Goal: Check status: Check status

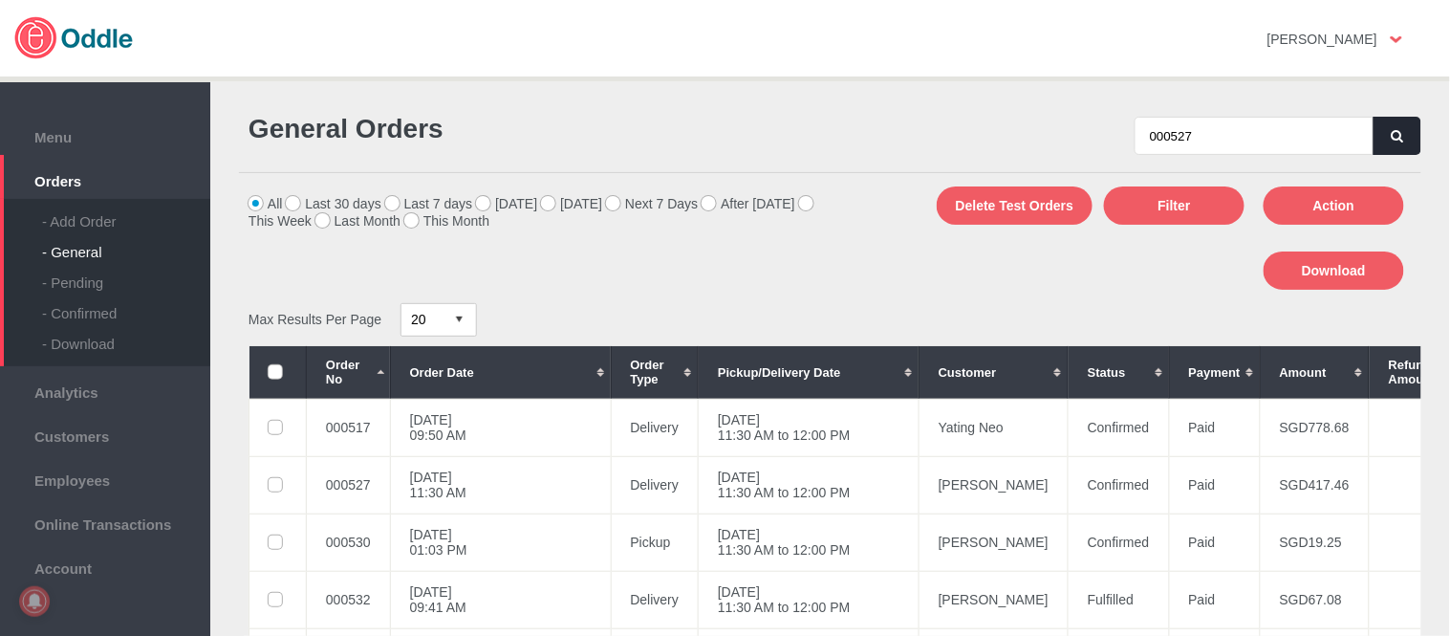
click at [1392, 138] on icon "button" at bounding box center [1397, 136] width 11 height 12
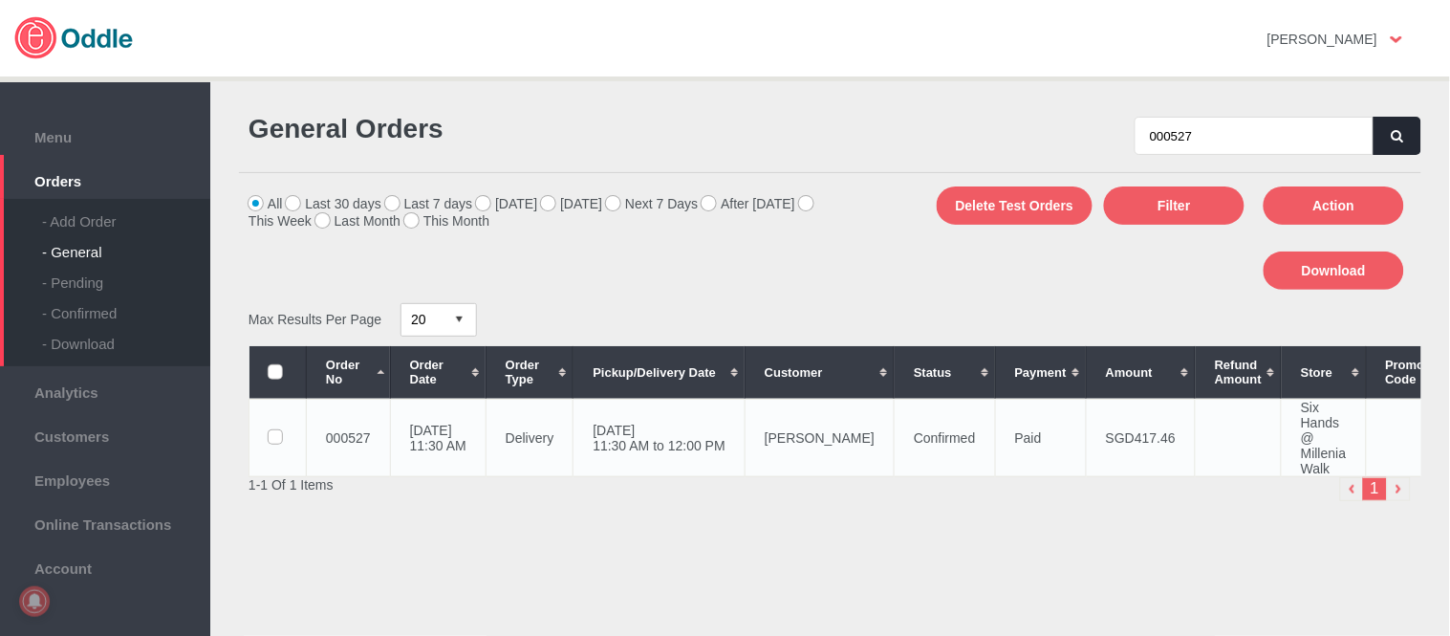
click at [740, 442] on td "22 Aug 2025, Fri 11:30 AM to 12:00 PM" at bounding box center [660, 437] width 172 height 77
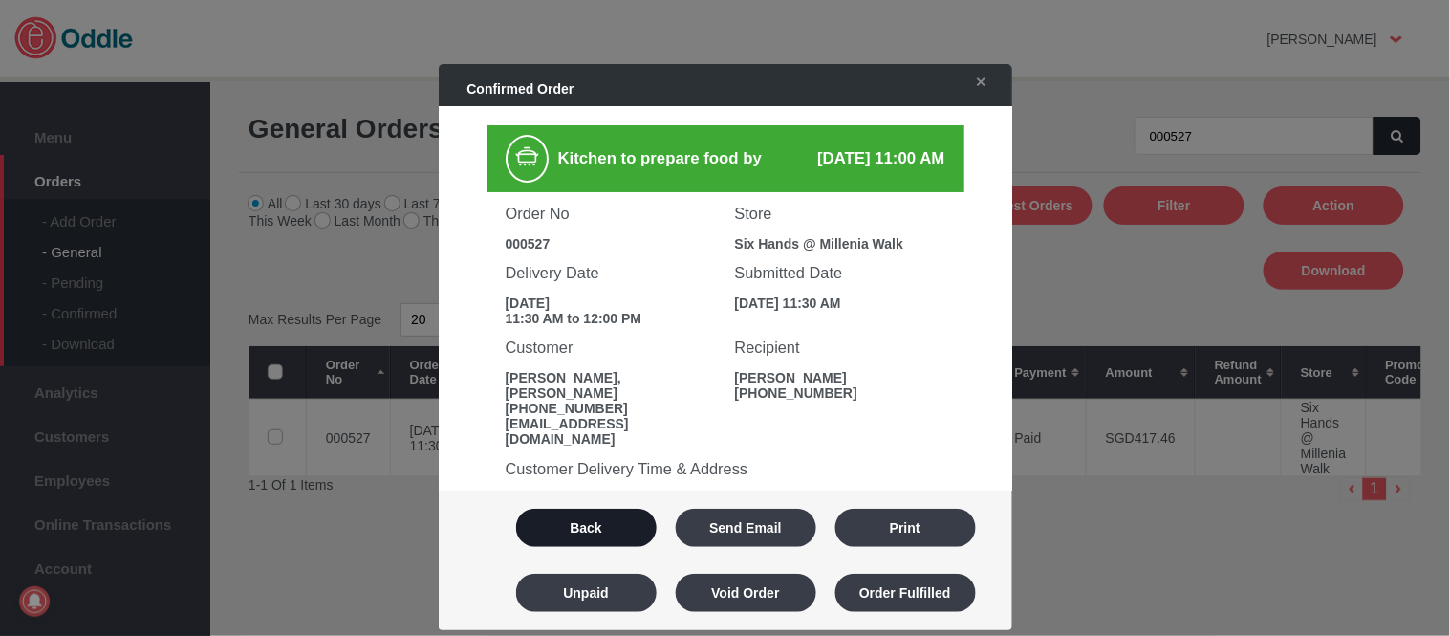
click at [588, 530] on button "Back" at bounding box center [586, 528] width 141 height 38
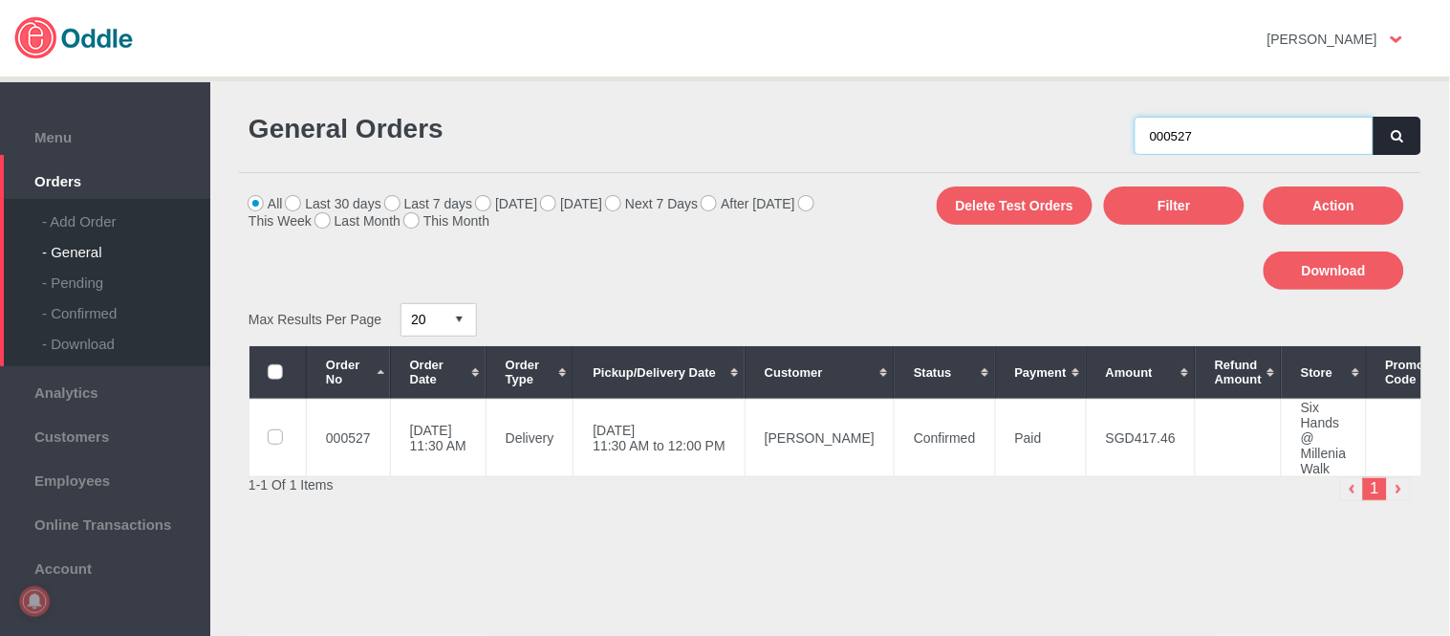
drag, startPoint x: 1215, startPoint y: 146, endPoint x: 747, endPoint y: 159, distance: 468.6
click at [739, 159] on div "General Orders 000527" at bounding box center [830, 134] width 1183 height 77
paste input "30"
type input "000530"
click at [1400, 122] on button "button" at bounding box center [1398, 136] width 48 height 38
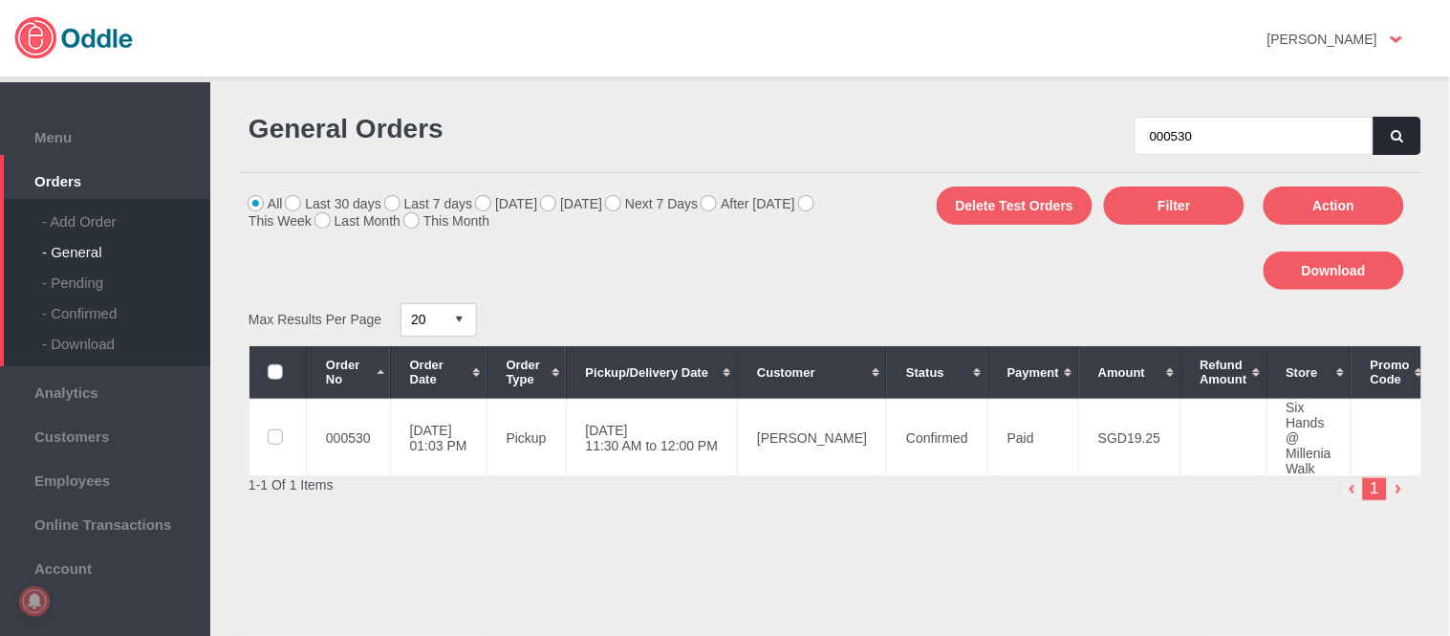
click at [1400, 122] on button "button" at bounding box center [1398, 136] width 48 height 38
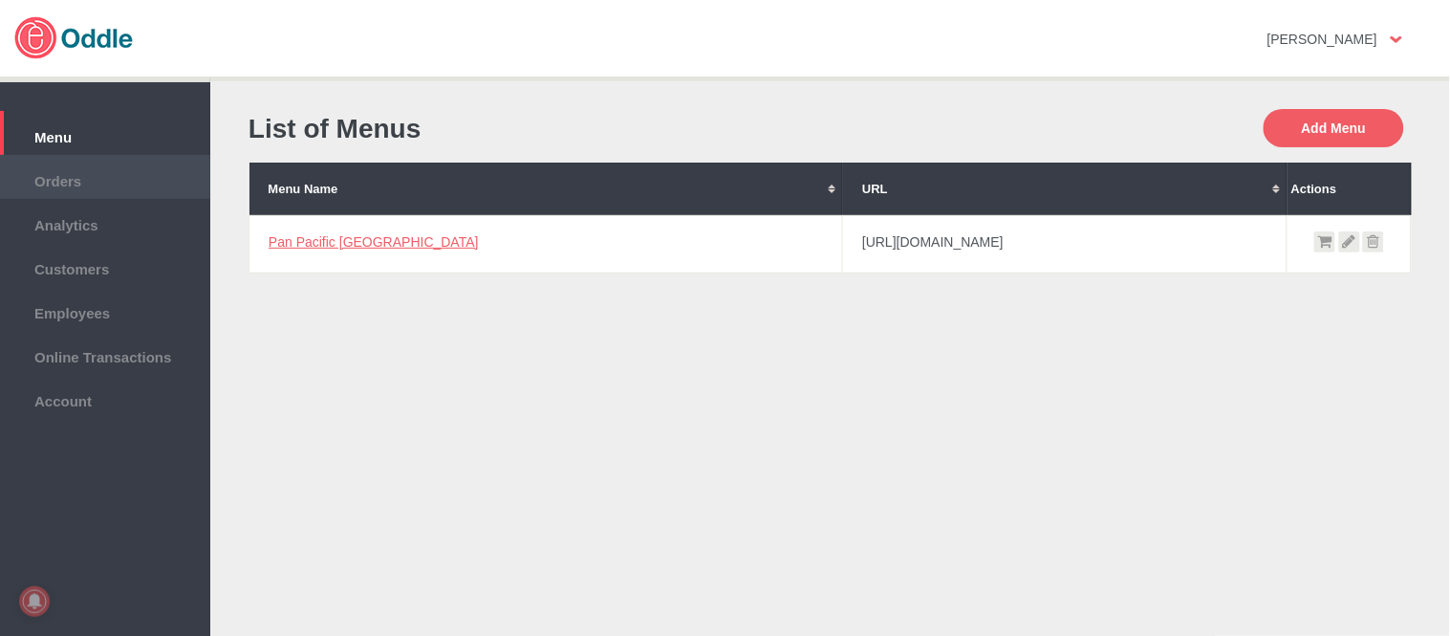
click at [49, 188] on li "Orders" at bounding box center [105, 177] width 210 height 44
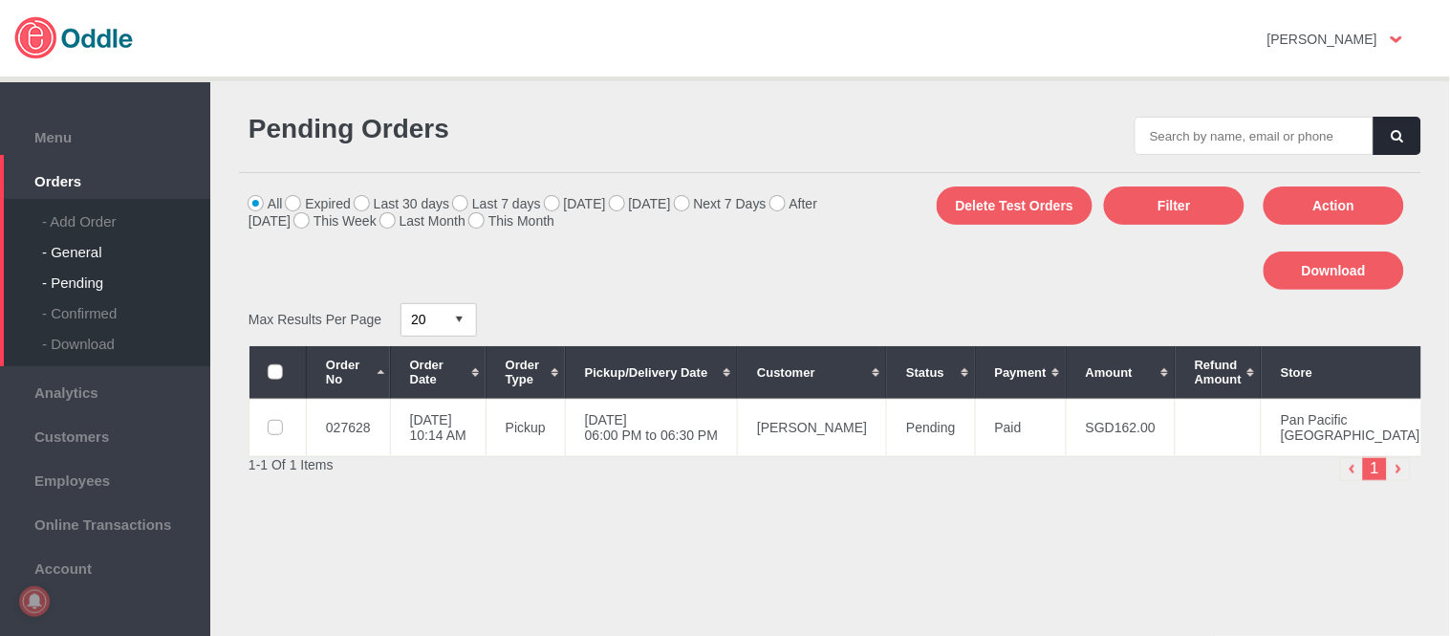
click at [80, 250] on div "- General" at bounding box center [126, 244] width 168 height 31
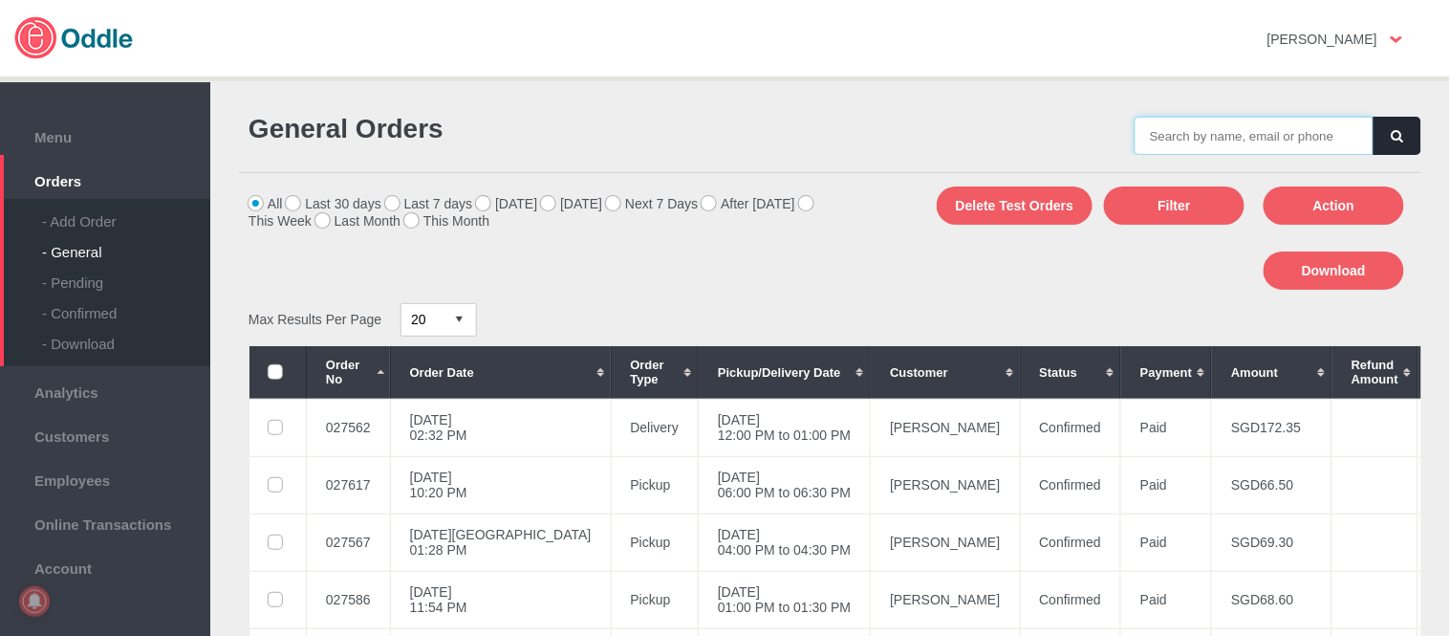
click at [1258, 139] on input "text" at bounding box center [1254, 136] width 239 height 38
paste input "027628"
type input "027628"
click at [1375, 143] on button "button" at bounding box center [1398, 136] width 48 height 38
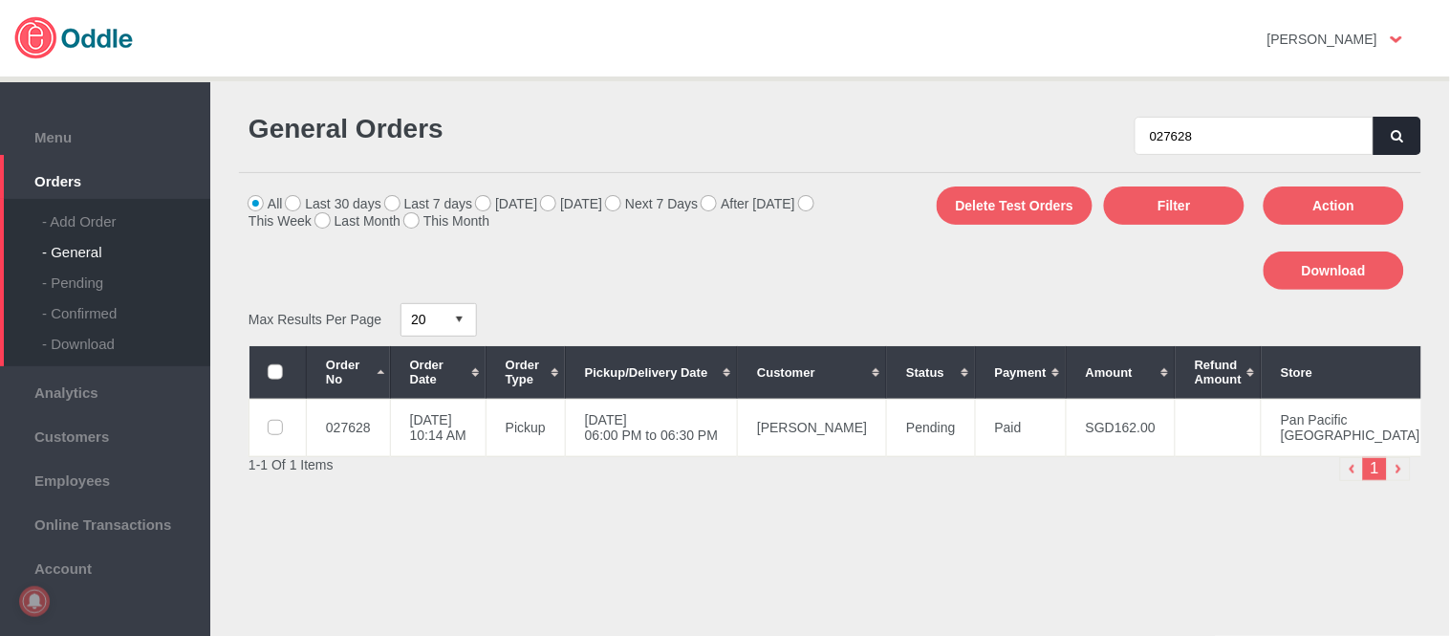
click at [1396, 137] on icon "button" at bounding box center [1397, 136] width 11 height 12
click at [683, 431] on td "[DATE] 06:00 PM to 06:30 PM" at bounding box center [660, 427] width 172 height 57
